Goal: Task Accomplishment & Management: Manage account settings

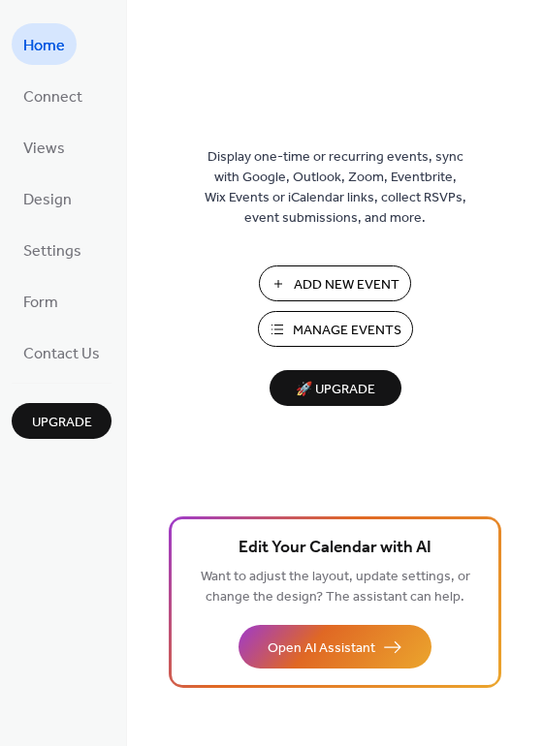
click at [344, 329] on span "Manage Events" at bounding box center [347, 331] width 109 height 20
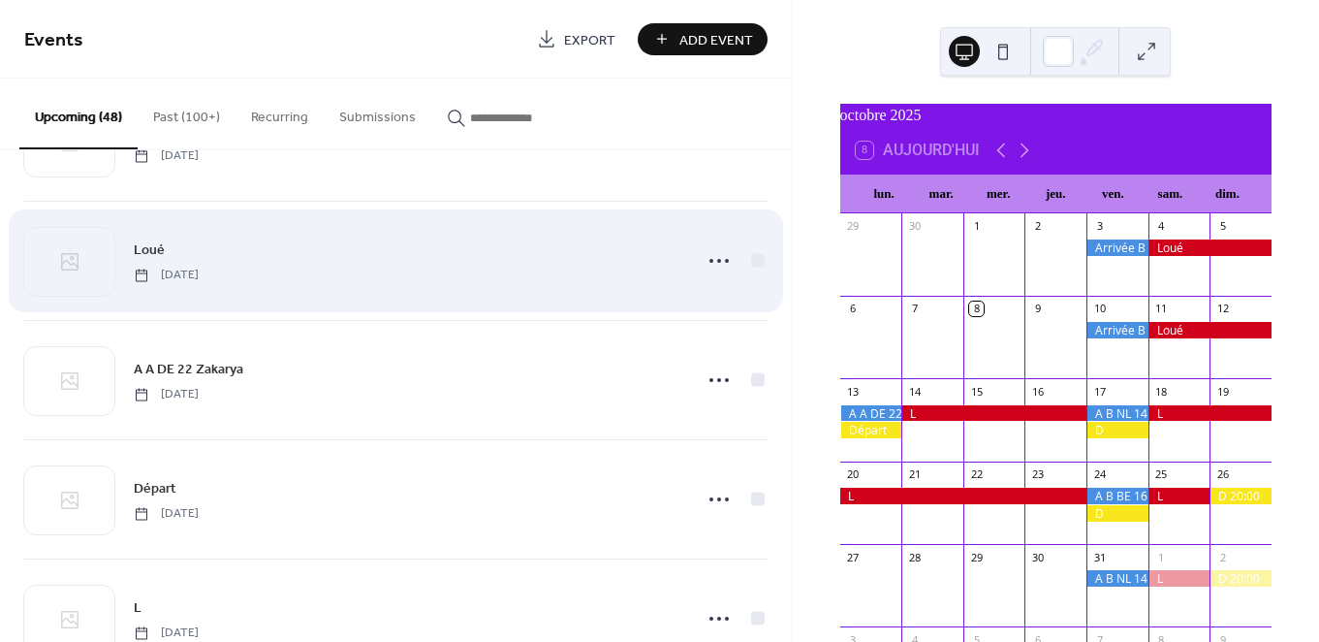
scroll to position [145, 0]
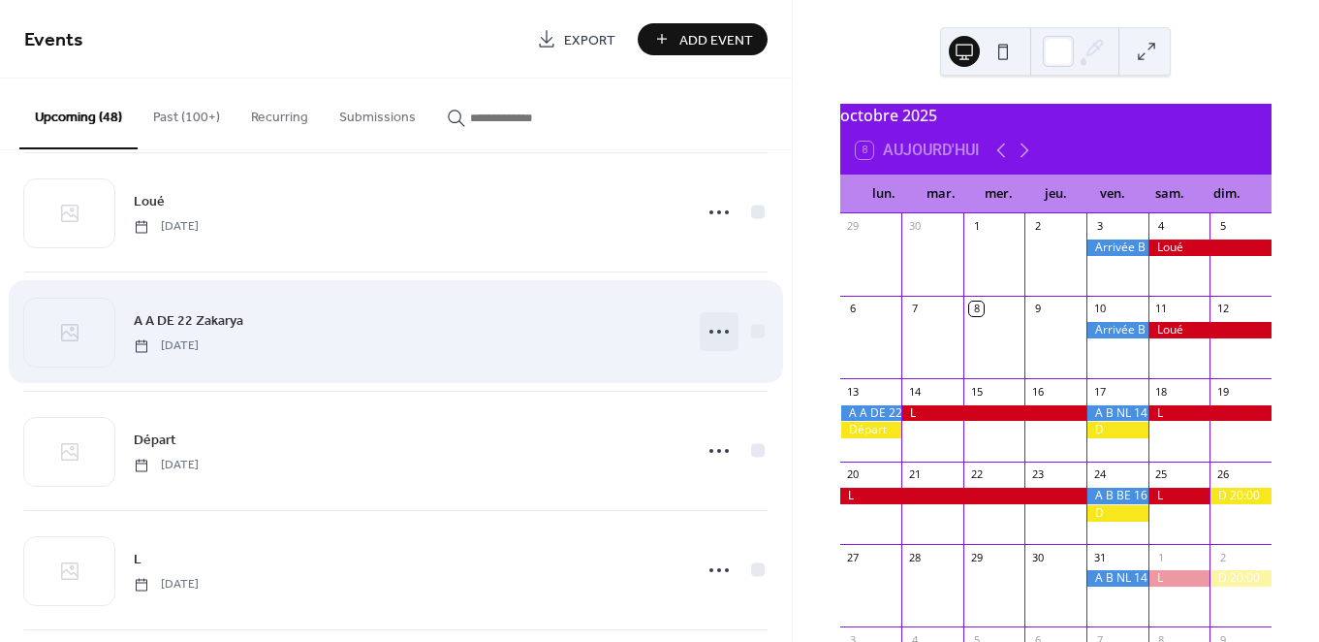
click at [708, 332] on icon at bounding box center [719, 331] width 31 height 31
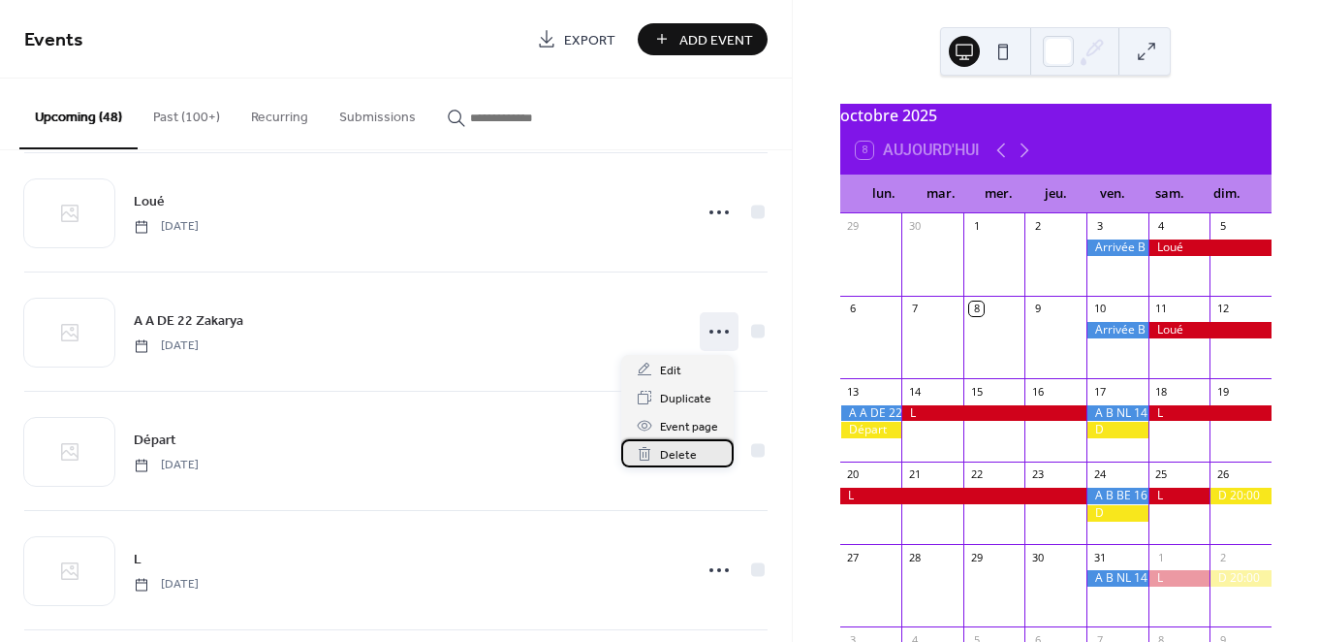
click at [668, 457] on span "Delete" at bounding box center [678, 455] width 37 height 20
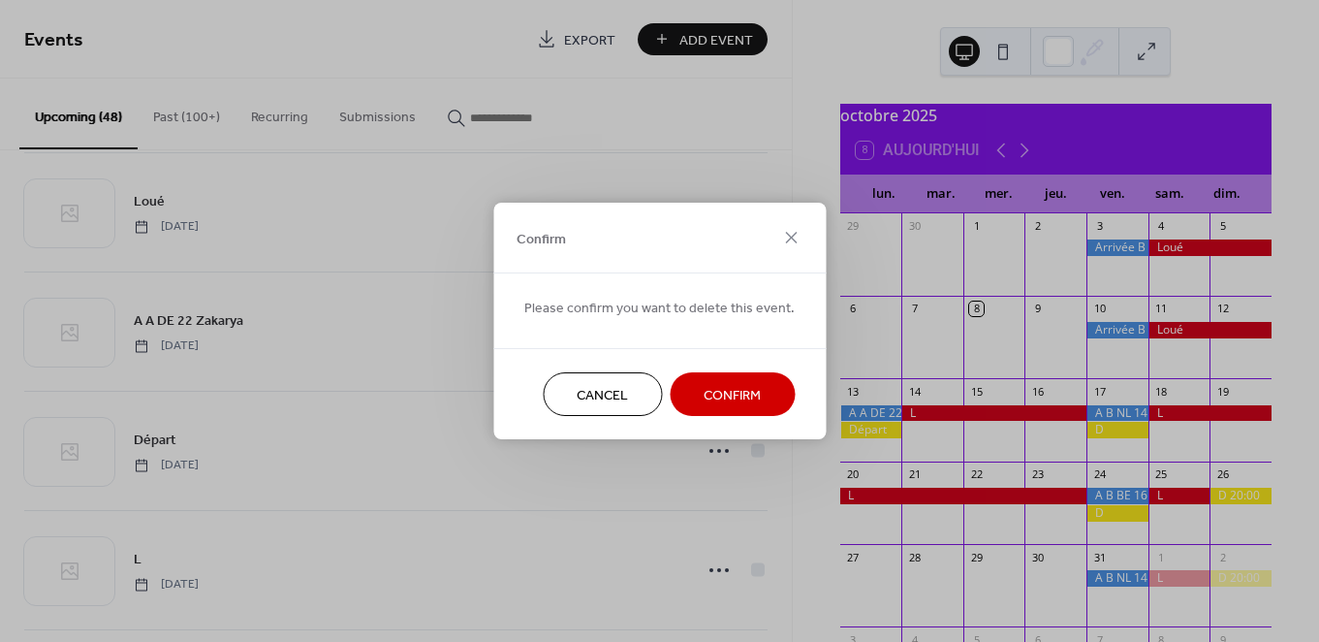
click at [750, 392] on span "Confirm" at bounding box center [732, 396] width 57 height 20
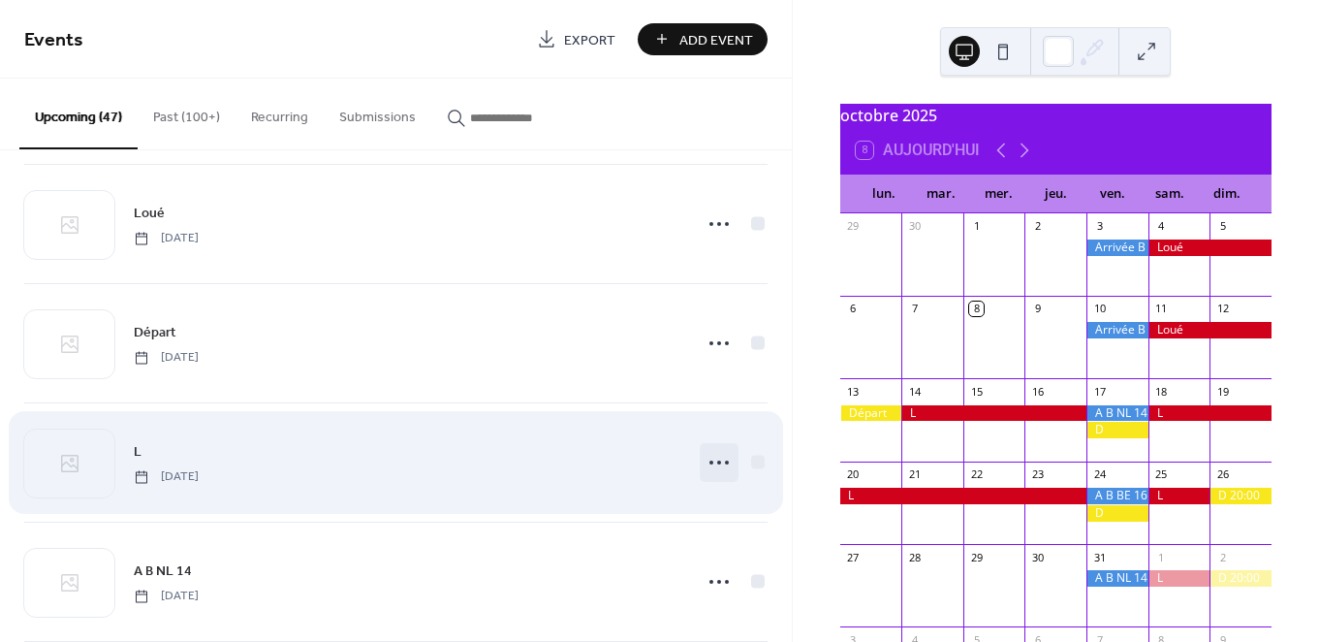
click at [705, 443] on div at bounding box center [719, 462] width 39 height 39
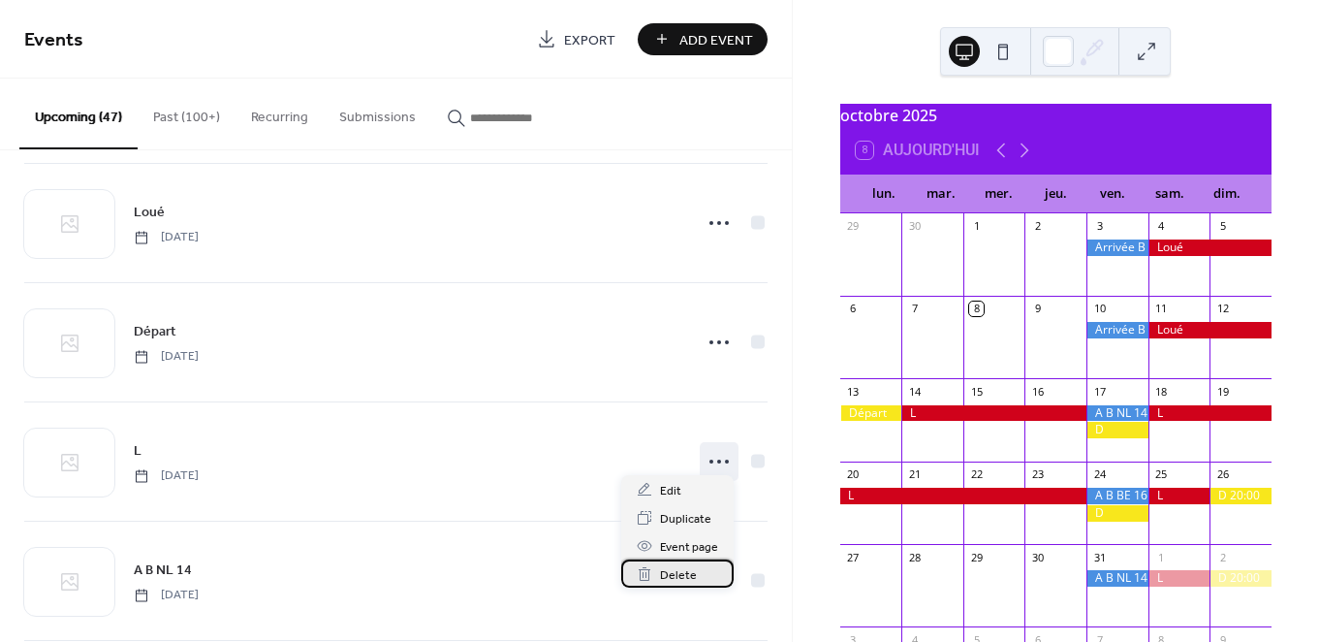
click at [679, 570] on span "Delete" at bounding box center [678, 575] width 37 height 20
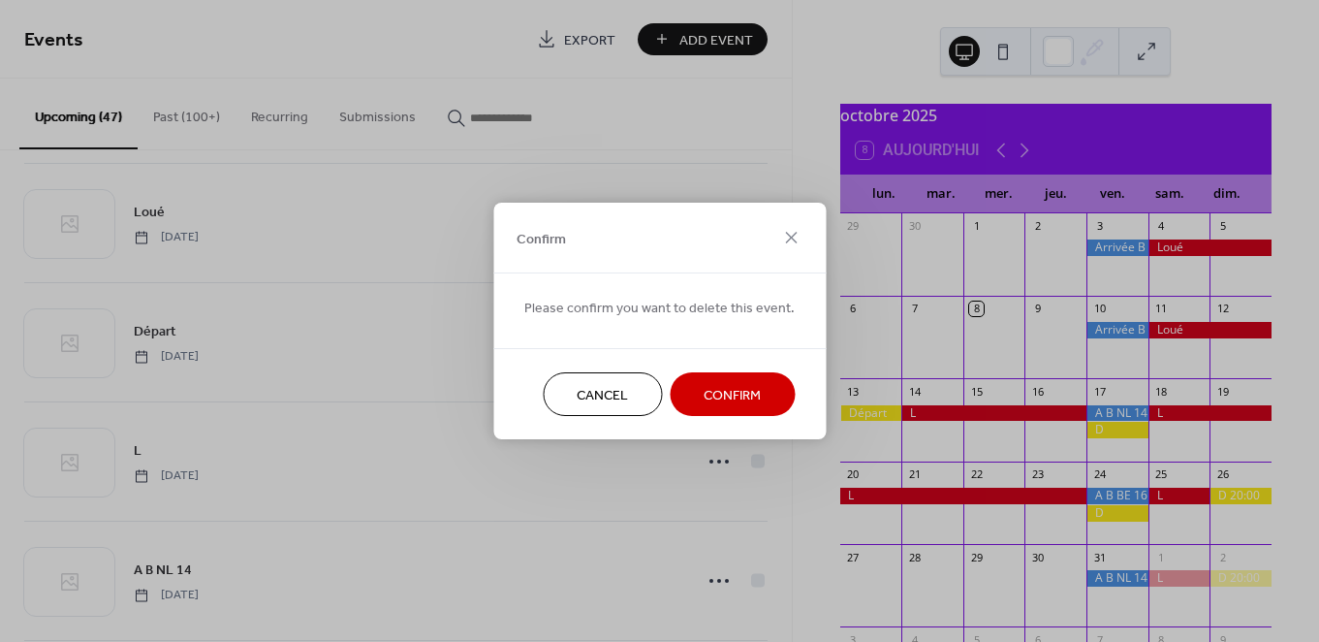
drag, startPoint x: 743, startPoint y: 390, endPoint x: 648, endPoint y: 411, distance: 97.3
click at [743, 390] on span "Confirm" at bounding box center [732, 396] width 57 height 20
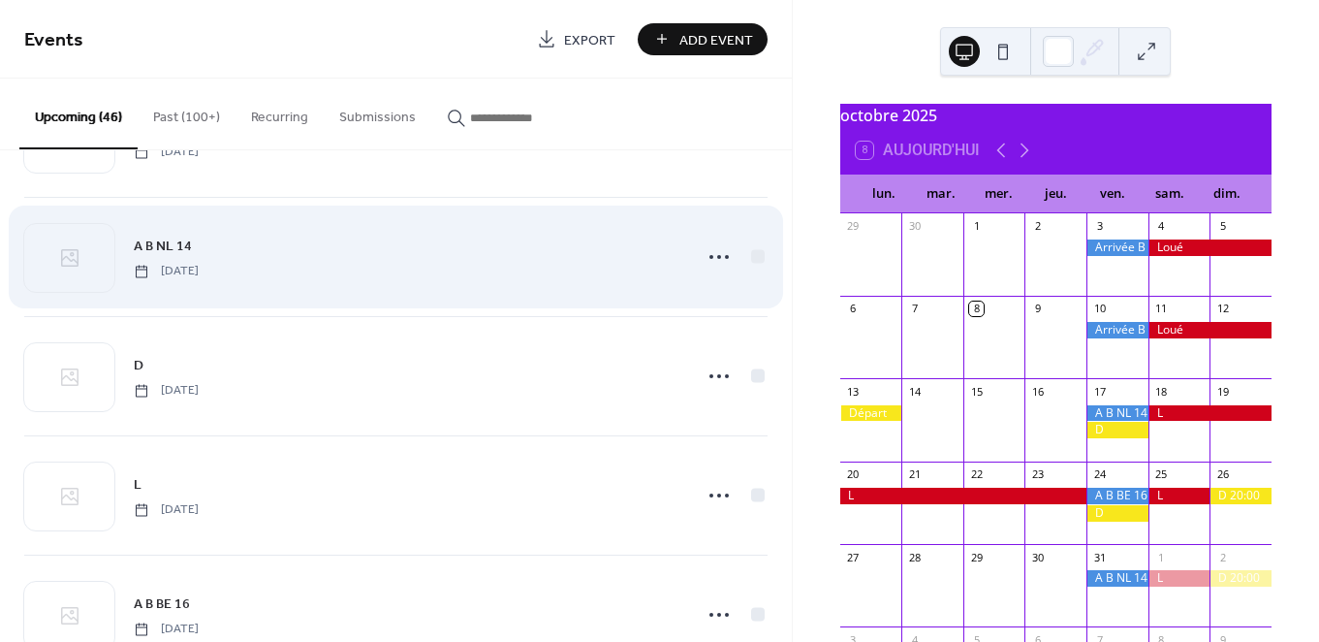
scroll to position [340, 0]
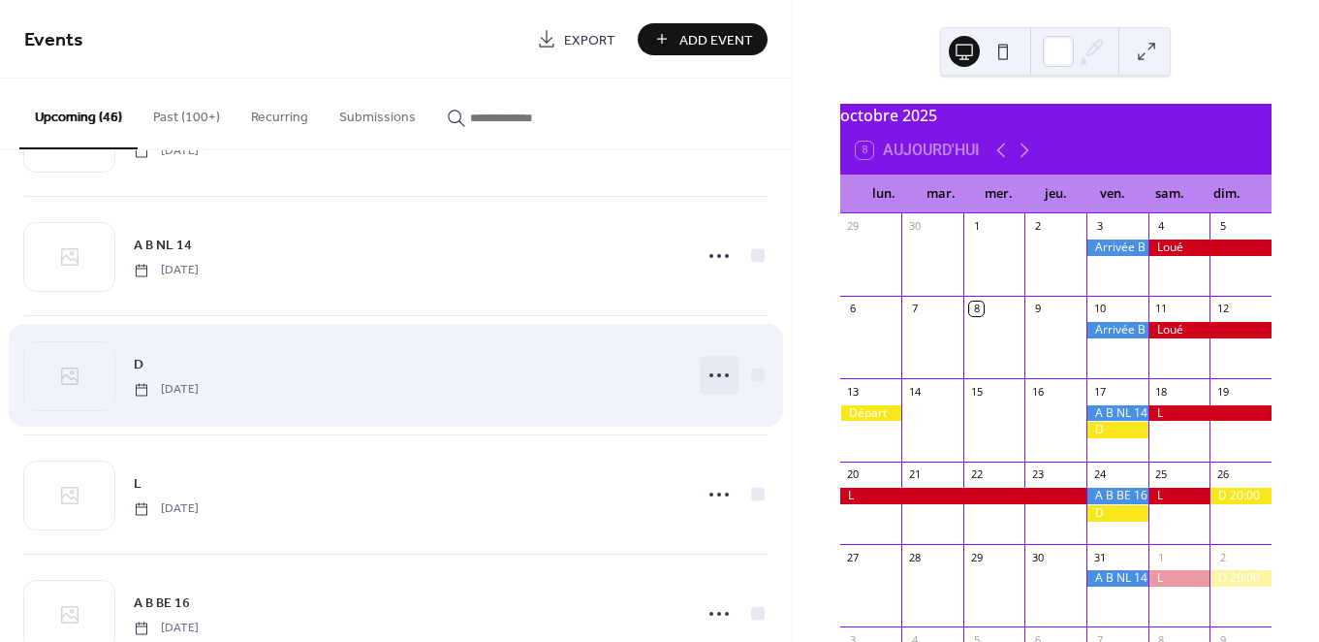
click at [709, 368] on icon at bounding box center [719, 375] width 31 height 31
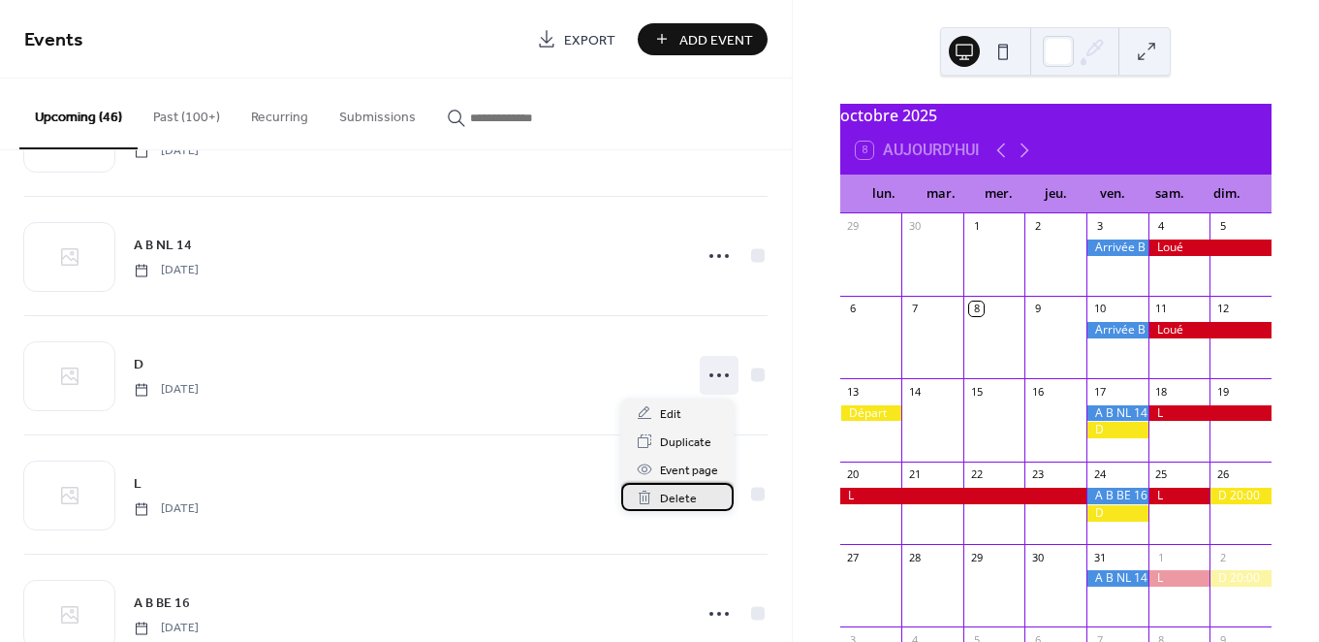
click at [669, 495] on span "Delete" at bounding box center [678, 498] width 37 height 20
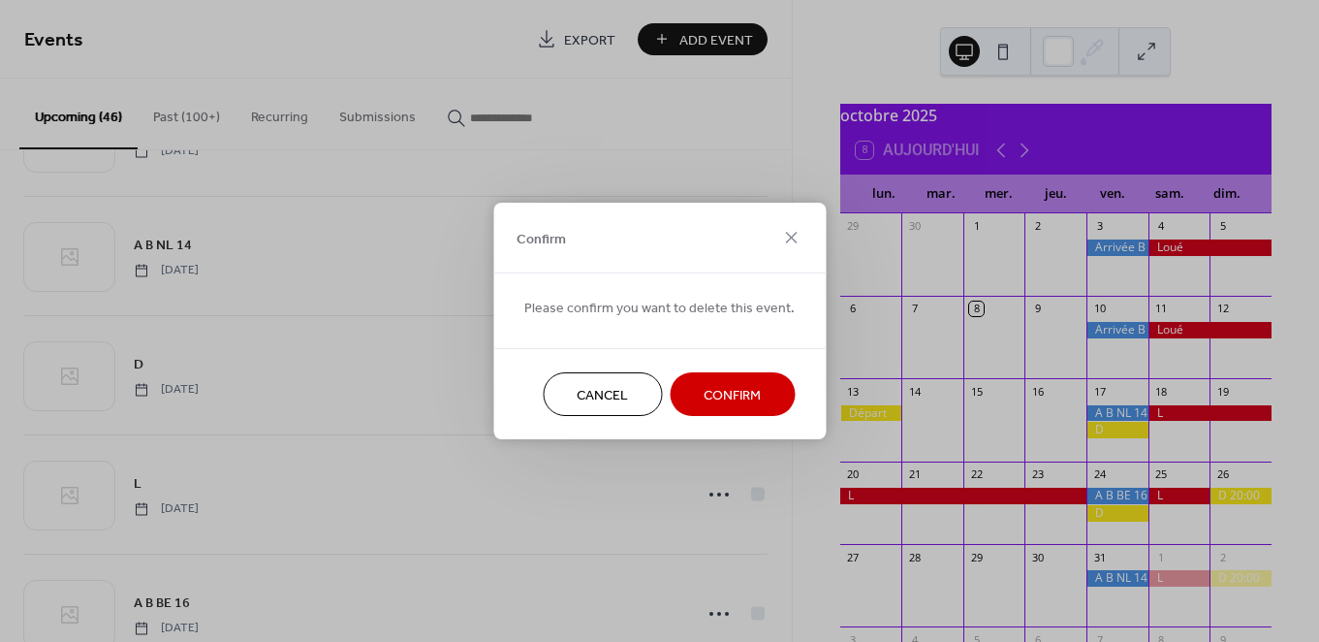
drag, startPoint x: 722, startPoint y: 392, endPoint x: 710, endPoint y: 402, distance: 15.8
click at [722, 392] on span "Confirm" at bounding box center [732, 396] width 57 height 20
